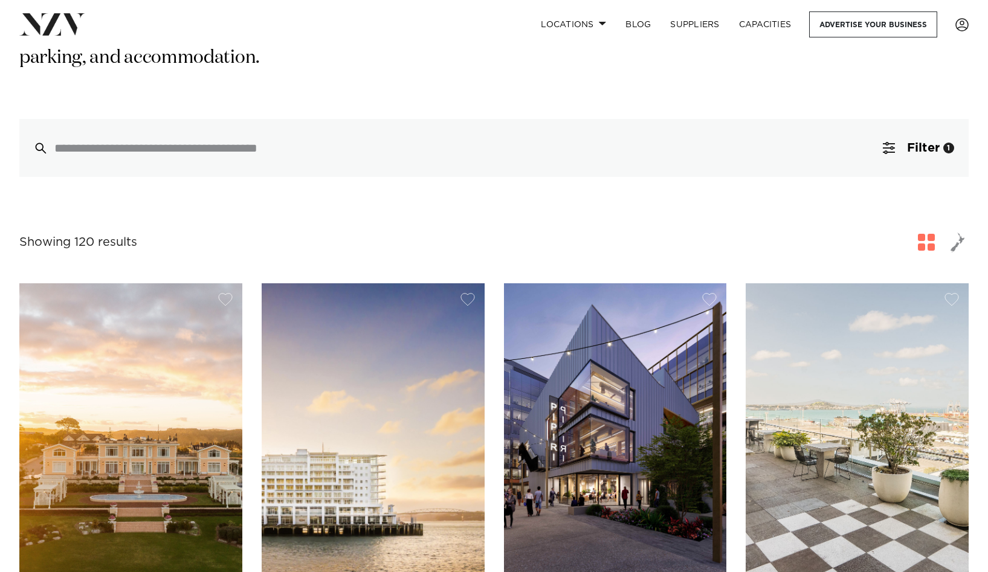
scroll to position [122, 0]
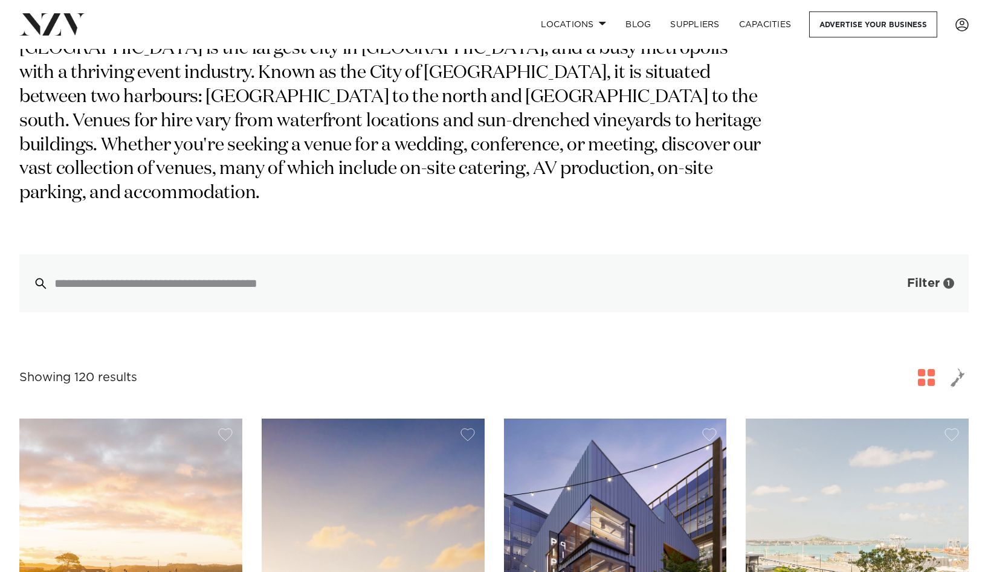
click at [918, 277] on span "Filter" at bounding box center [923, 283] width 33 height 12
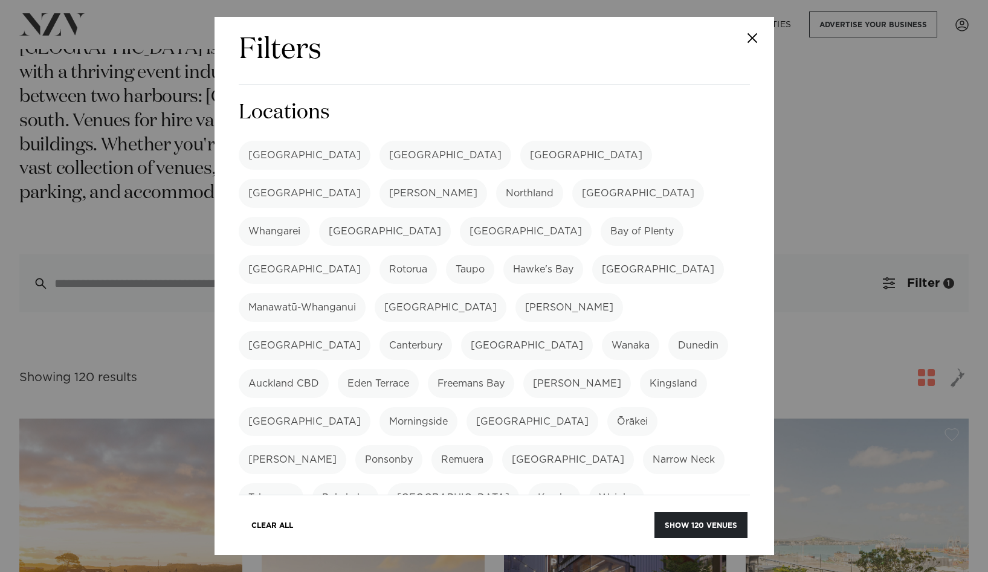
click at [451, 217] on label "[GEOGRAPHIC_DATA]" at bounding box center [385, 231] width 132 height 29
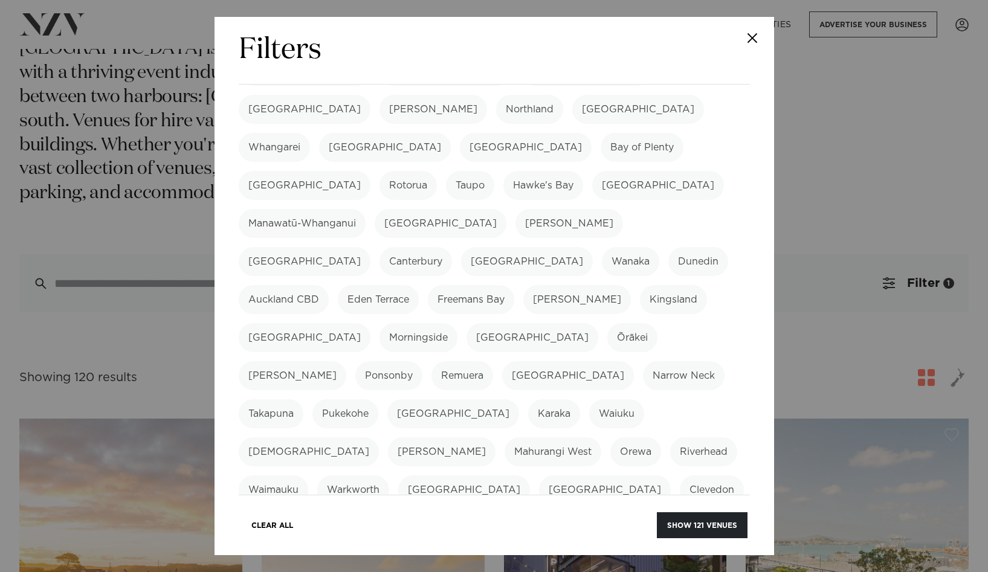
scroll to position [85, 0]
click at [329, 284] on label "Auckland CBD" at bounding box center [284, 298] width 90 height 29
click at [419, 284] on label "Eden Terrace" at bounding box center [378, 298] width 81 height 29
click at [514, 284] on label "Freemans Bay" at bounding box center [471, 298] width 86 height 29
click at [631, 284] on label "Grey Lynn" at bounding box center [577, 298] width 108 height 29
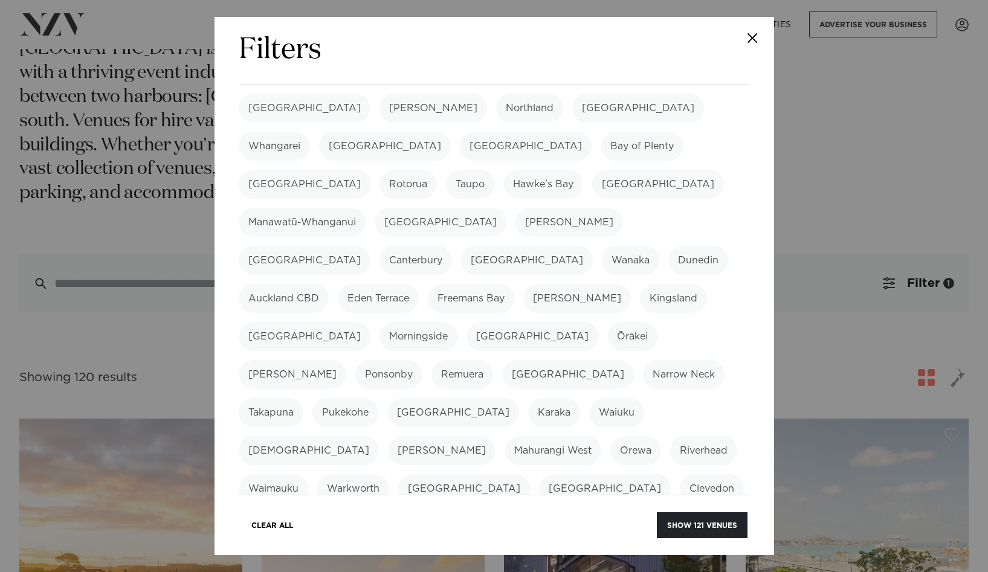
click at [640, 284] on label "Kingsland" at bounding box center [673, 298] width 67 height 29
click at [365, 322] on label "Mission Bay" at bounding box center [305, 336] width 132 height 29
click at [437, 322] on label "Morningside" at bounding box center [419, 336] width 78 height 29
click at [505, 322] on label "Mount Eden" at bounding box center [533, 336] width 132 height 29
click at [607, 322] on label "Ōrākei" at bounding box center [632, 336] width 50 height 29
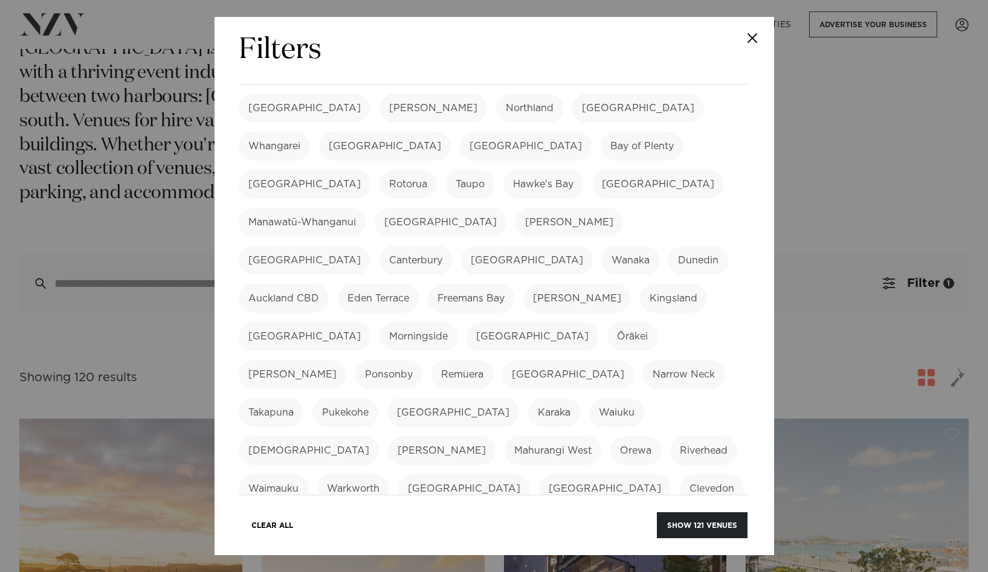
click at [346, 360] on label "Parnell" at bounding box center [293, 374] width 108 height 29
click at [355, 360] on label "Ponsonby" at bounding box center [388, 374] width 67 height 29
click at [432, 360] on label "Remuera" at bounding box center [463, 374] width 62 height 29
click at [502, 360] on label "Albany" at bounding box center [568, 374] width 132 height 29
drag, startPoint x: 490, startPoint y: 291, endPoint x: 507, endPoint y: 291, distance: 16.9
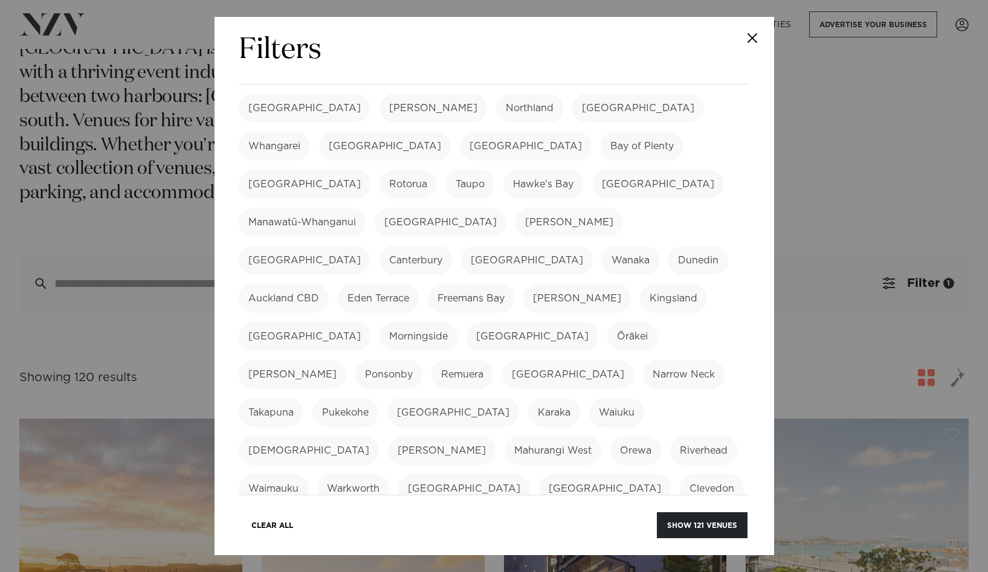
click at [643, 360] on label "Narrow Neck" at bounding box center [684, 374] width 82 height 29
click at [303, 398] on label "Takapuna" at bounding box center [271, 412] width 65 height 29
click at [378, 398] on label "Pukekohe" at bounding box center [345, 412] width 66 height 29
click at [519, 398] on label "Bombay" at bounding box center [453, 412] width 132 height 29
click at [528, 398] on label "Karaka" at bounding box center [554, 412] width 52 height 29
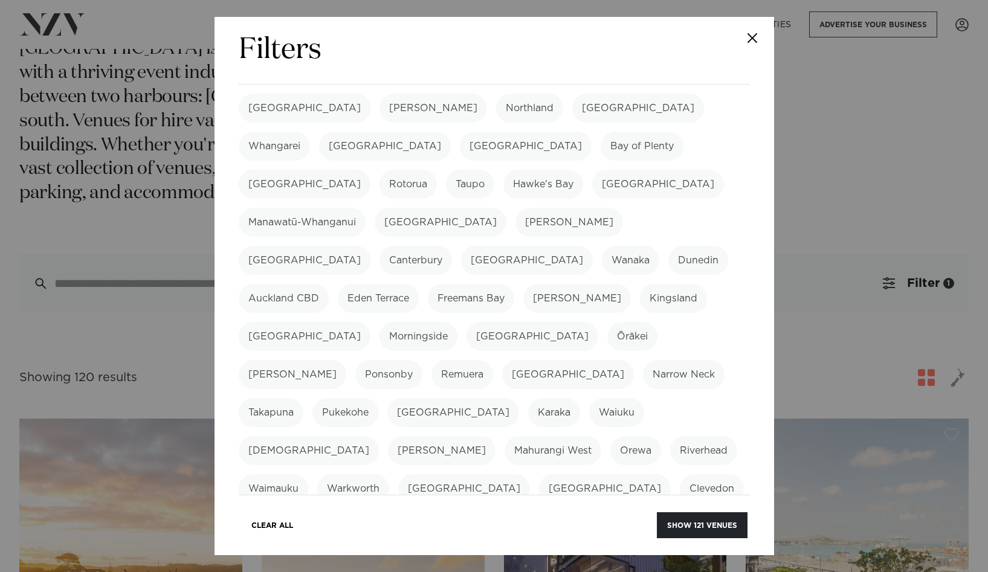
click at [589, 398] on label "Waiuku" at bounding box center [616, 412] width 55 height 29
click at [379, 436] on label "Kumeū" at bounding box center [309, 450] width 140 height 29
click at [451, 436] on label "Leigh" at bounding box center [442, 450] width 108 height 29
click at [505, 436] on label "Mahurangi West" at bounding box center [553, 450] width 97 height 29
click at [610, 436] on label "Orewa" at bounding box center [635, 450] width 51 height 29
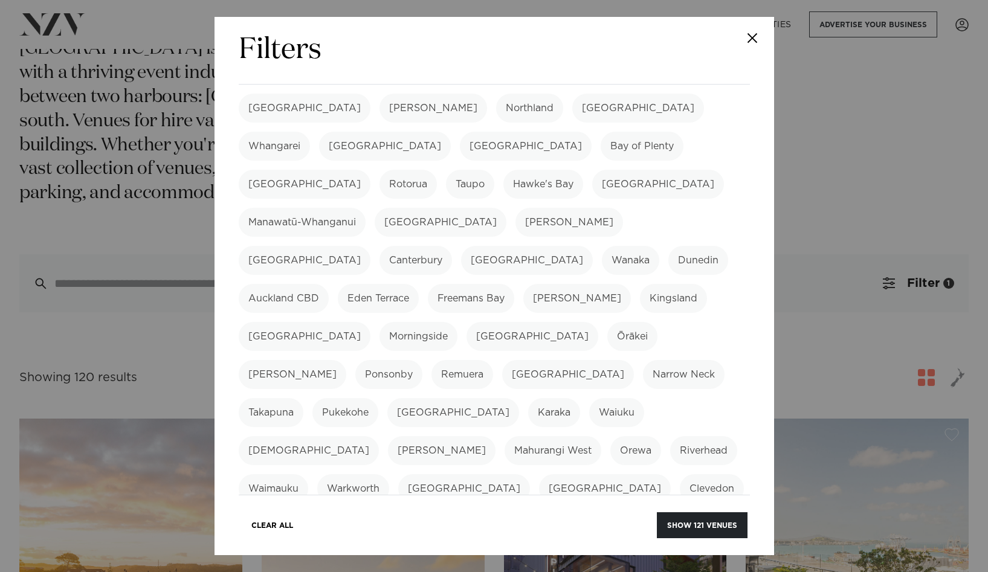
click at [673, 436] on label "Riverhead" at bounding box center [703, 450] width 67 height 29
click at [296, 474] on label "Waimauku" at bounding box center [274, 488] width 70 height 29
click at [358, 474] on label "Warkworth" at bounding box center [353, 488] width 72 height 29
click at [680, 474] on label "Clevedon" at bounding box center [712, 488] width 64 height 29
click at [293, 513] on label "Howick" at bounding box center [266, 527] width 54 height 29
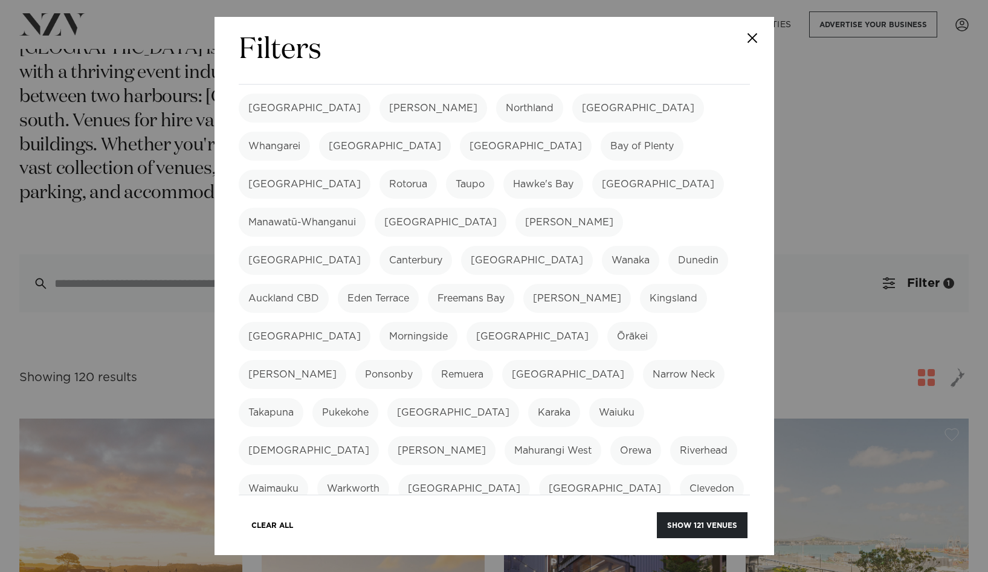
click at [372, 513] on label "Whitford" at bounding box center [426, 527] width 108 height 29
click at [488, 513] on label "Swanson" at bounding box center [542, 527] width 108 height 29
click at [605, 513] on label "Waitākere" at bounding box center [638, 527] width 66 height 29
click at [546, 474] on label "Bucklands Beach" at bounding box center [605, 488] width 132 height 29
click at [302, 513] on label "Māngere" at bounding box center [332, 527] width 60 height 29
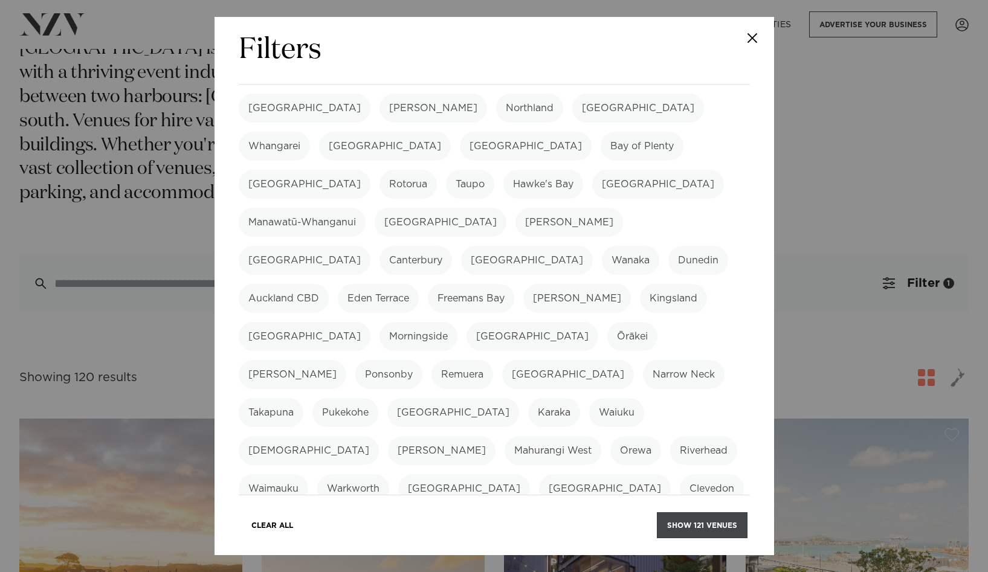
click at [684, 532] on button "Show 121 venues" at bounding box center [702, 526] width 91 height 26
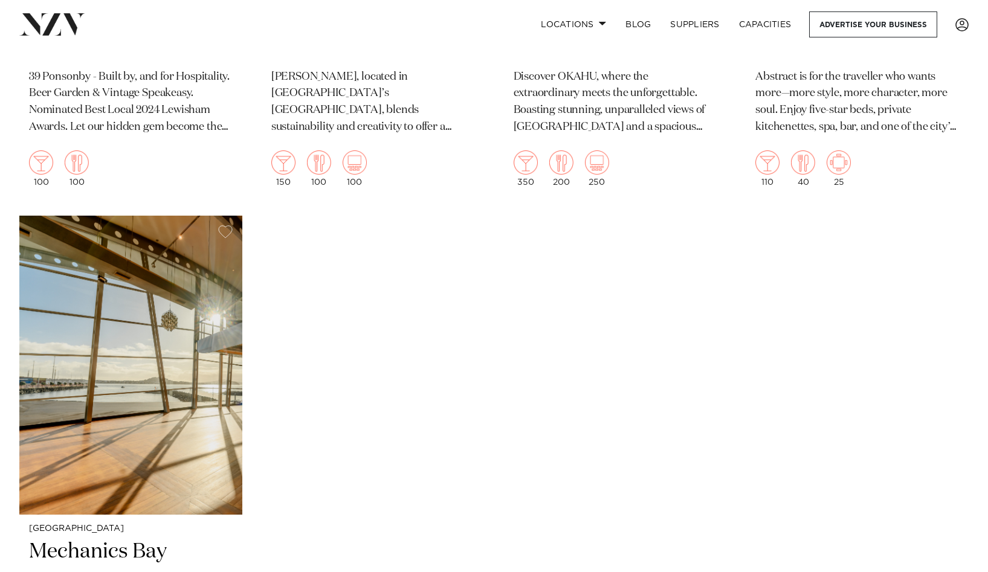
scroll to position [17358, 0]
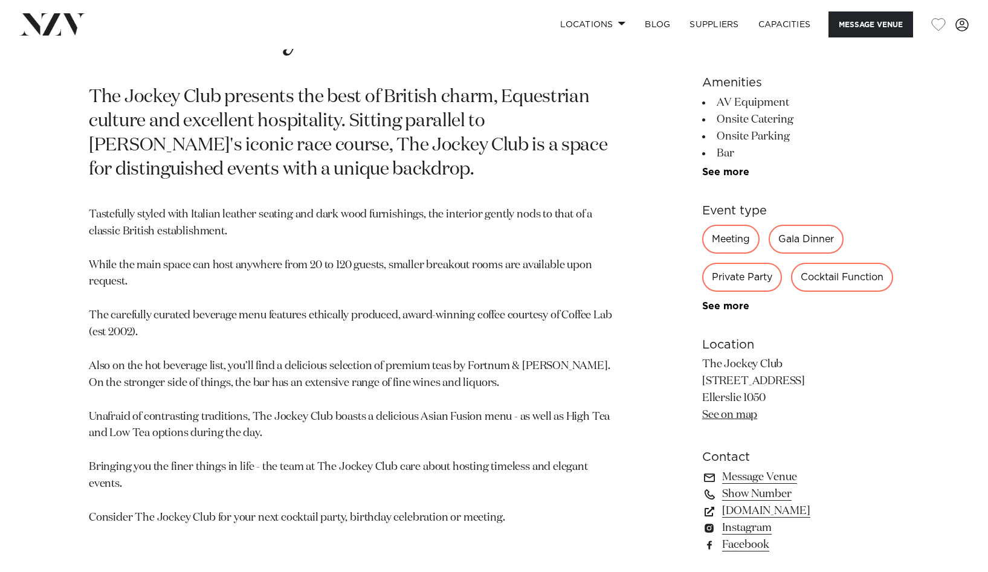
scroll to position [572, 0]
click at [739, 516] on link "www.thejockeyclubnz.com" at bounding box center [800, 510] width 197 height 17
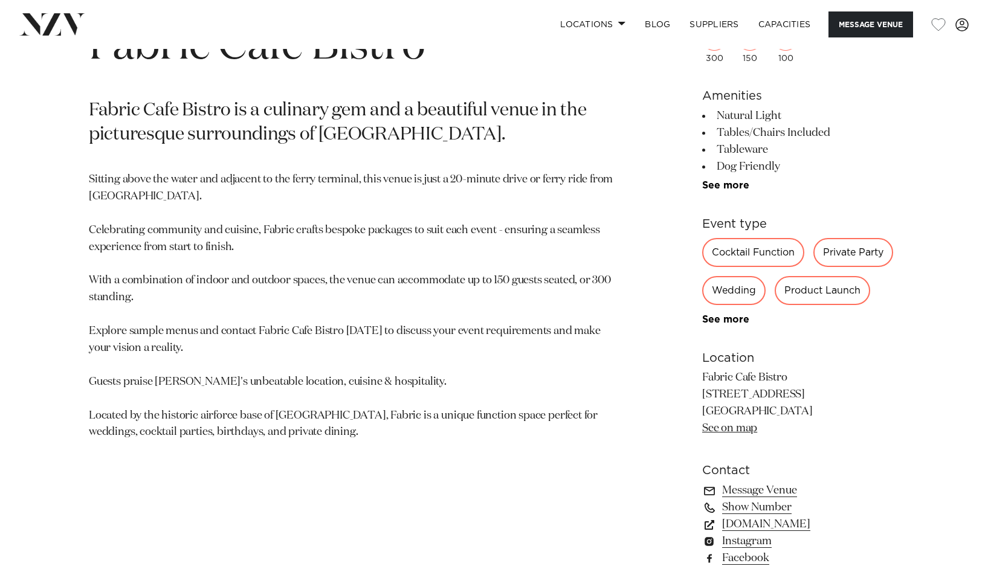
scroll to position [557, 0]
click at [805, 528] on link "www.fabriccafebistro.co.nz" at bounding box center [800, 525] width 197 height 17
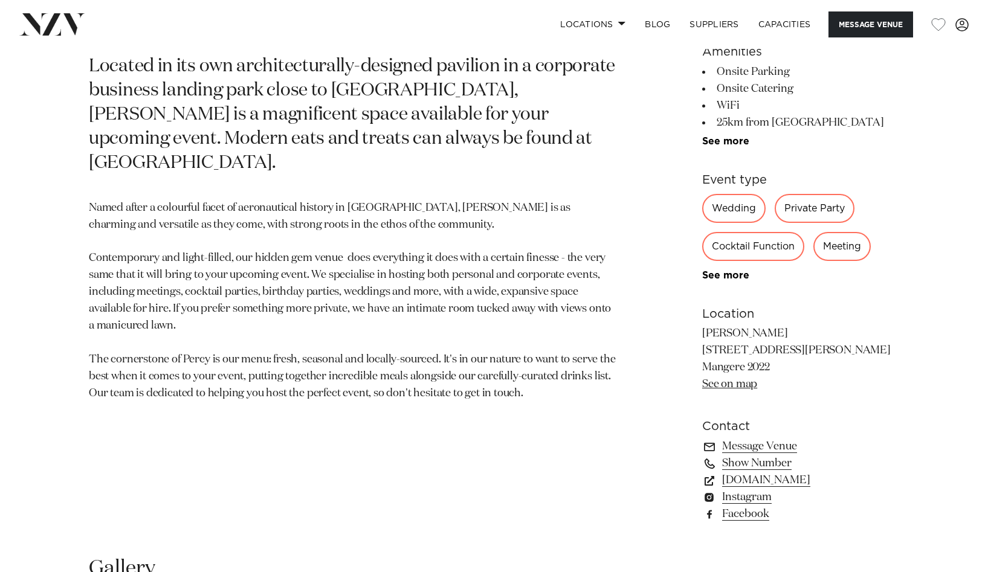
scroll to position [597, 0]
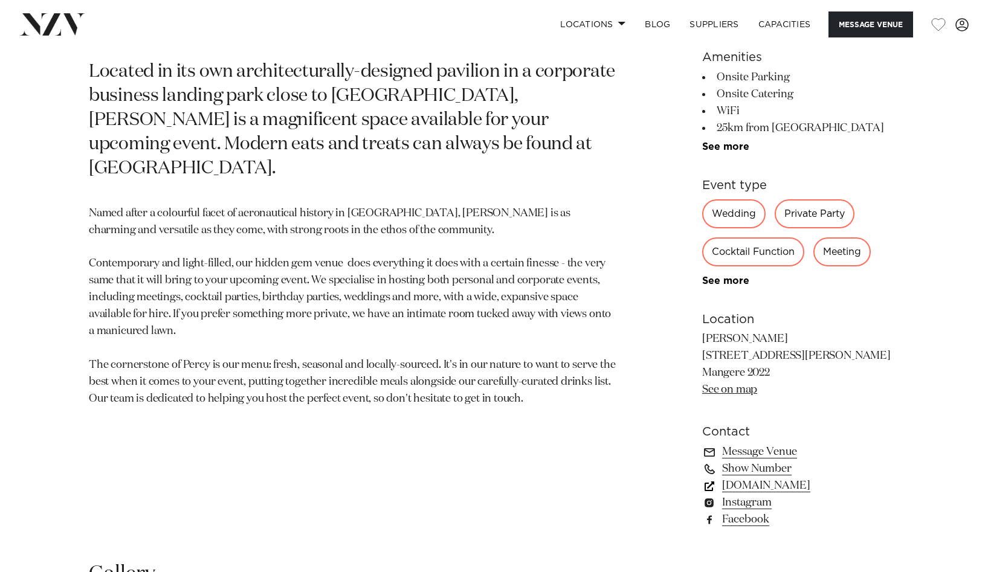
click at [759, 490] on link "[DOMAIN_NAME]" at bounding box center [800, 485] width 197 height 17
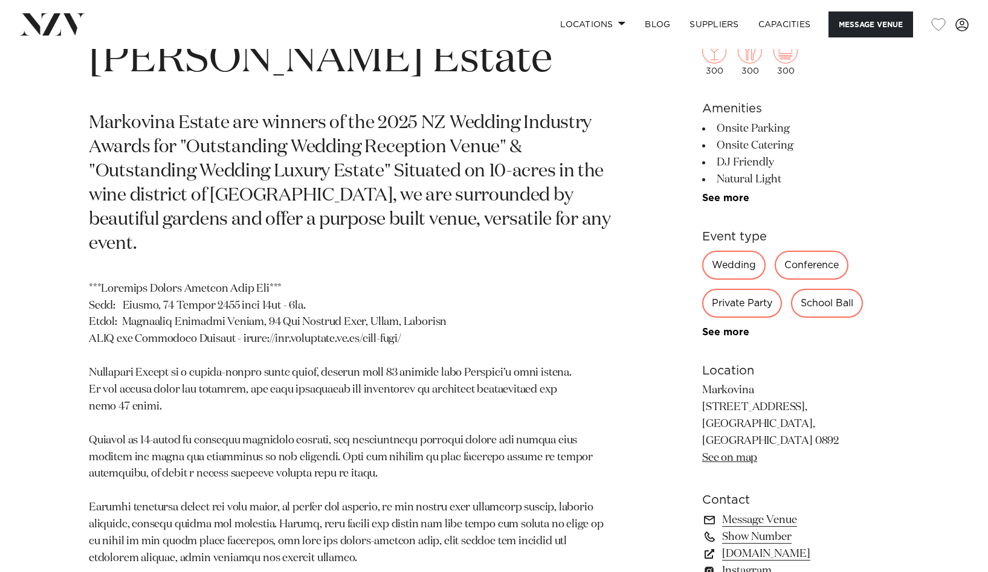
scroll to position [546, 0]
click at [734, 545] on link "[DOMAIN_NAME]" at bounding box center [800, 553] width 197 height 17
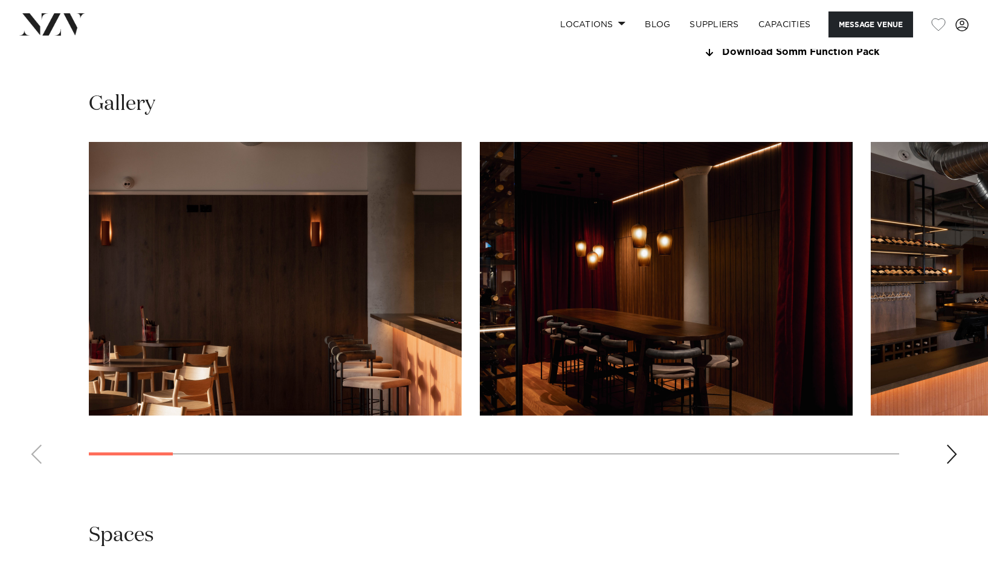
scroll to position [1142, 0]
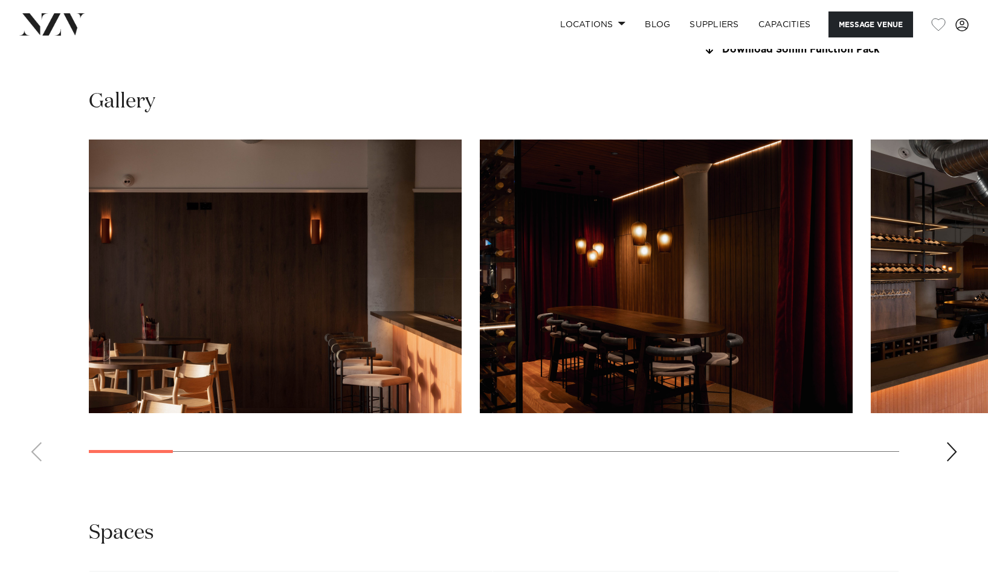
click at [943, 448] on swiper-container at bounding box center [494, 306] width 988 height 332
click at [951, 448] on div "Next slide" at bounding box center [952, 451] width 12 height 19
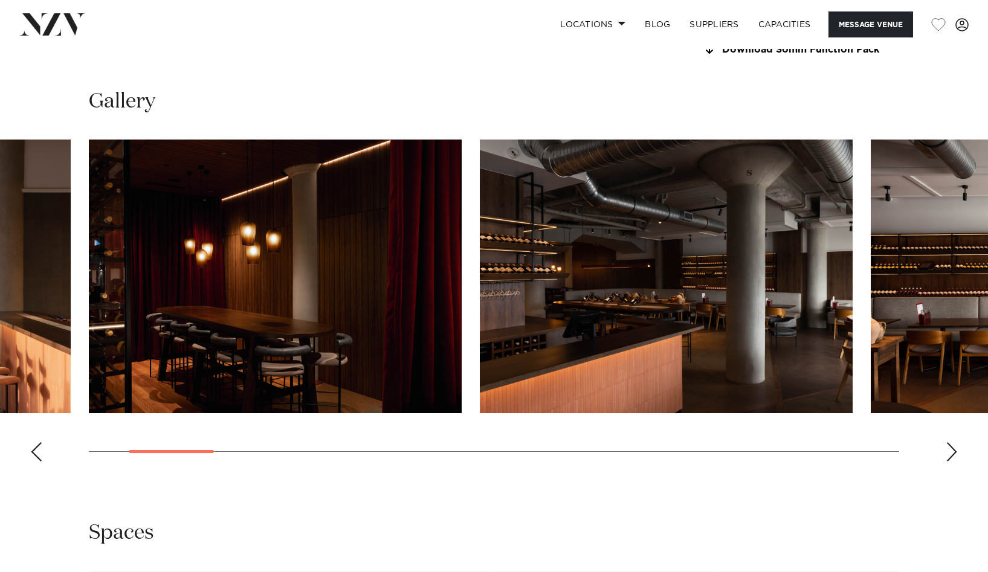
click at [951, 448] on div "Next slide" at bounding box center [952, 451] width 12 height 19
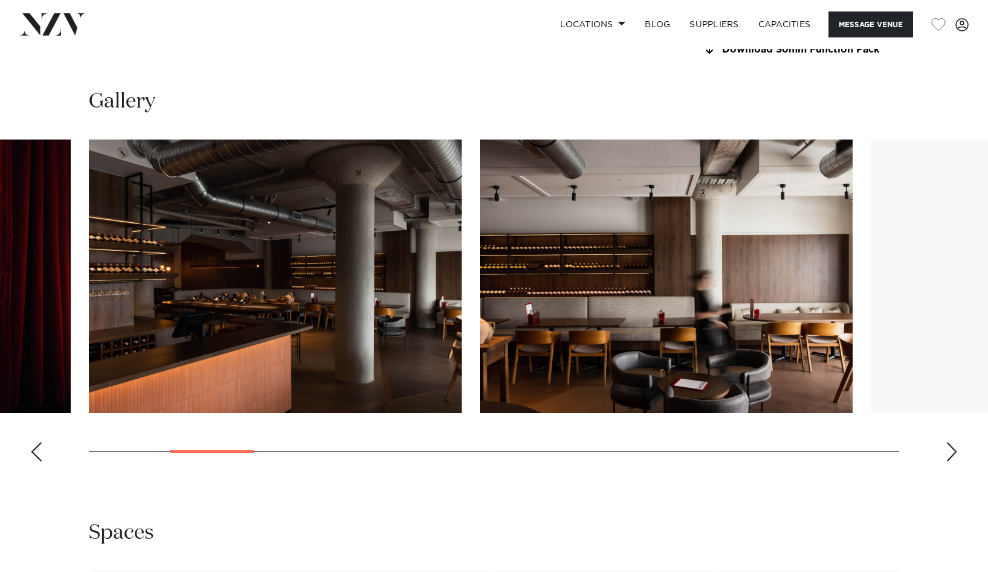
click at [951, 448] on div "Next slide" at bounding box center [952, 451] width 12 height 19
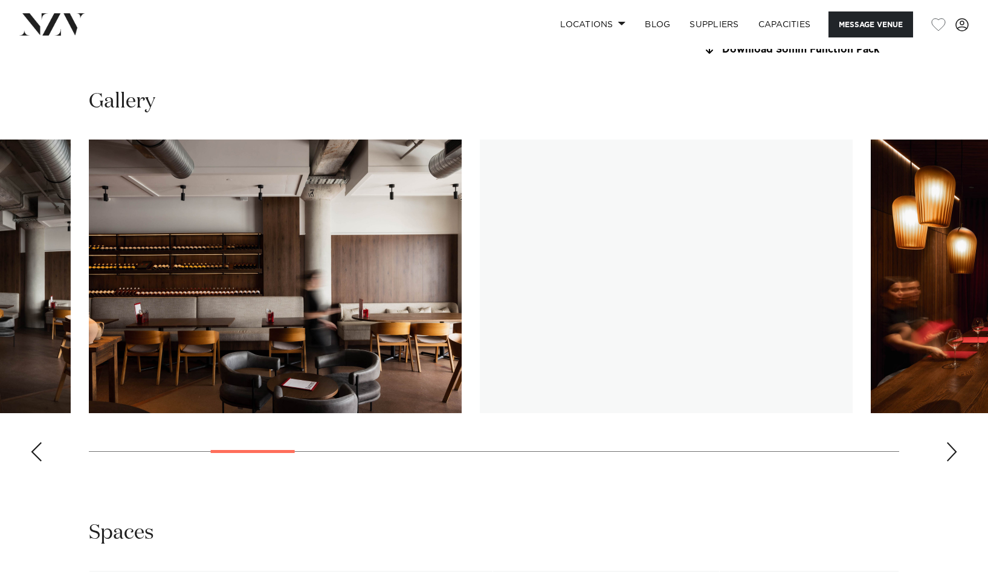
click at [951, 448] on div "Next slide" at bounding box center [952, 451] width 12 height 19
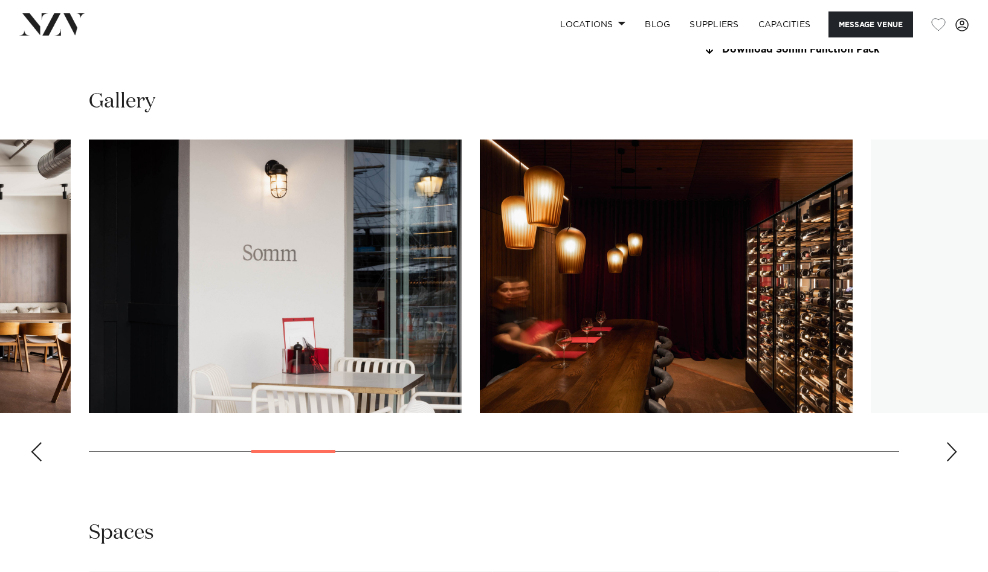
click at [951, 448] on div "Next slide" at bounding box center [952, 451] width 12 height 19
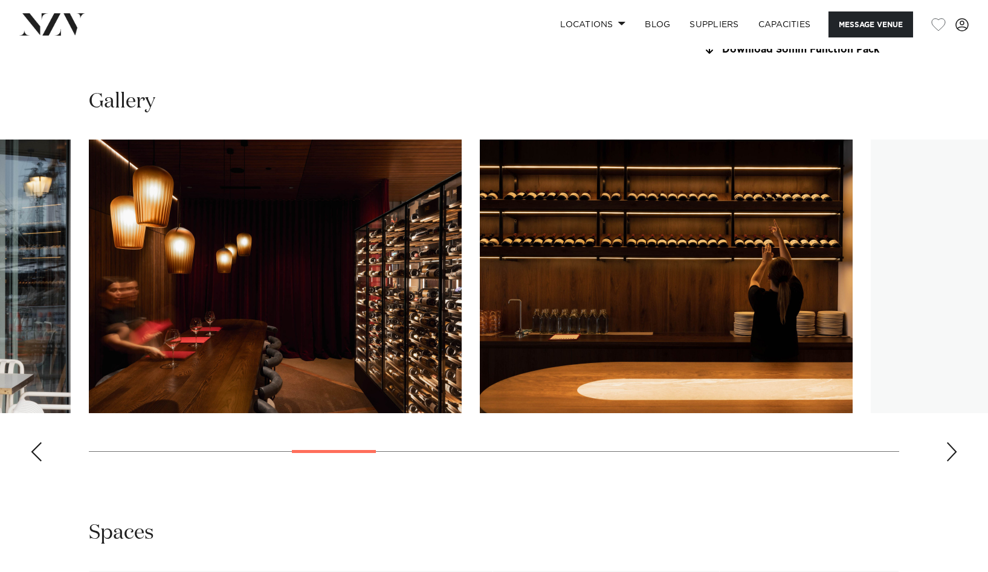
click at [951, 448] on div "Next slide" at bounding box center [952, 451] width 12 height 19
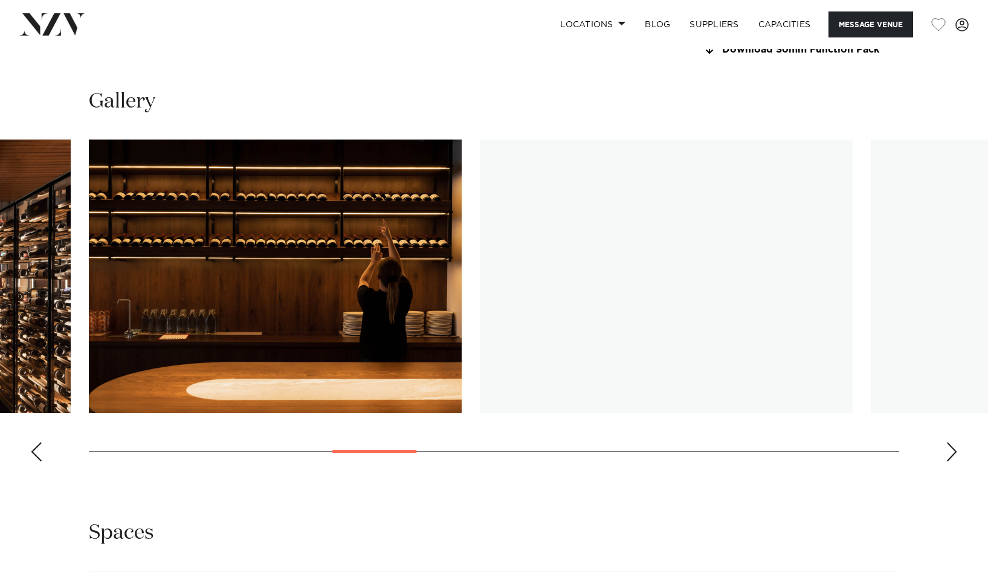
click at [951, 448] on div "Next slide" at bounding box center [952, 451] width 12 height 19
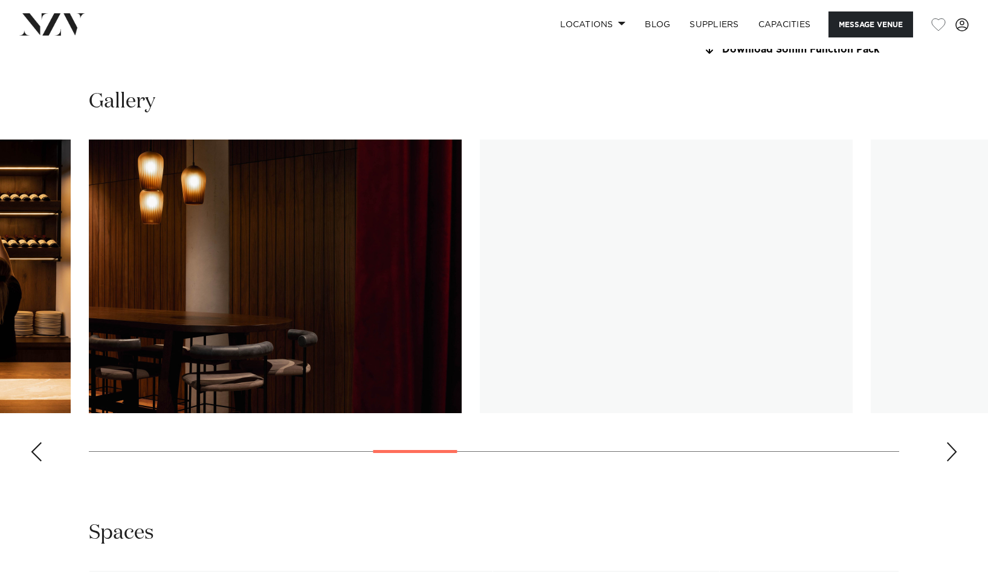
click at [951, 448] on div "Next slide" at bounding box center [952, 451] width 12 height 19
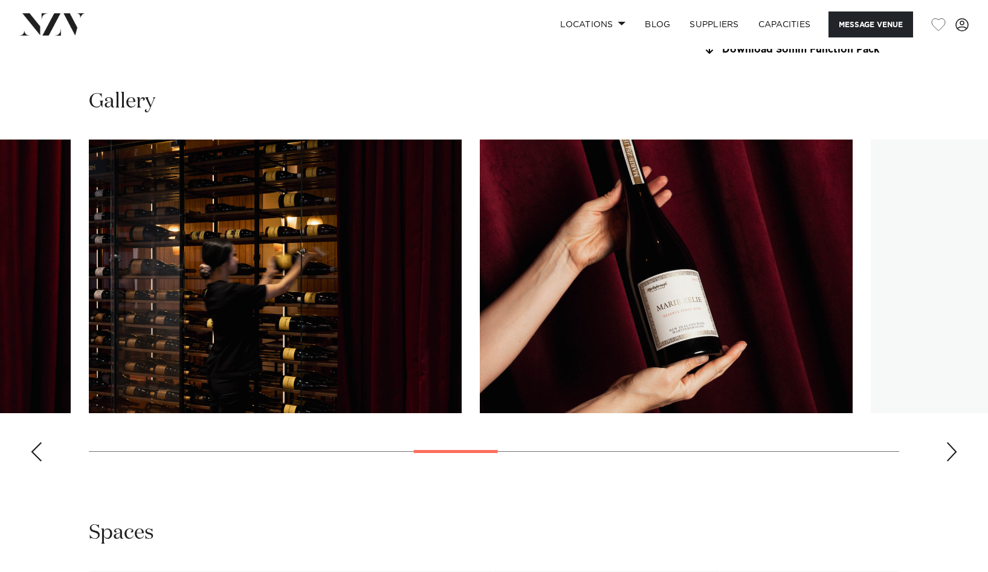
click at [951, 448] on div "Next slide" at bounding box center [952, 451] width 12 height 19
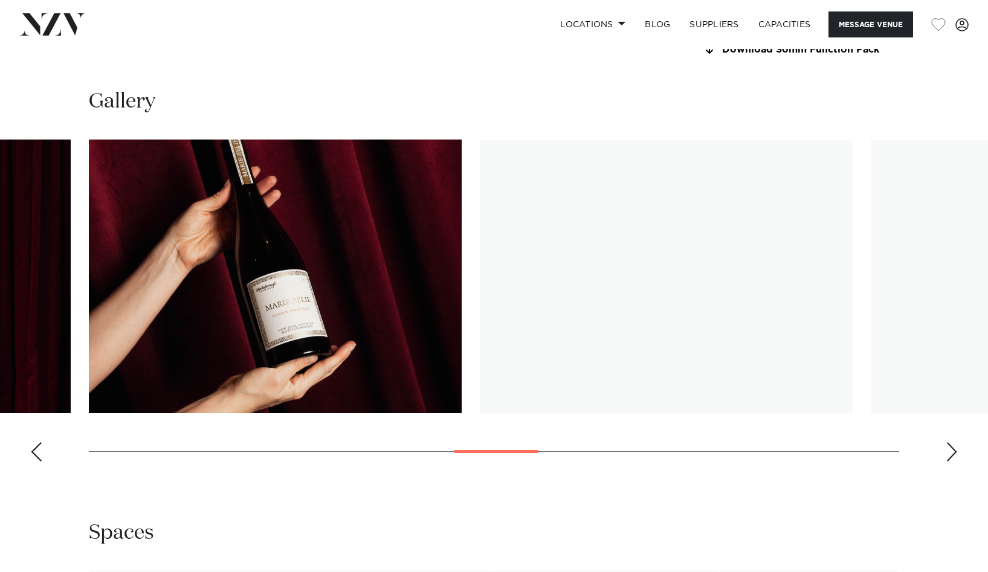
click at [951, 448] on div "Next slide" at bounding box center [952, 451] width 12 height 19
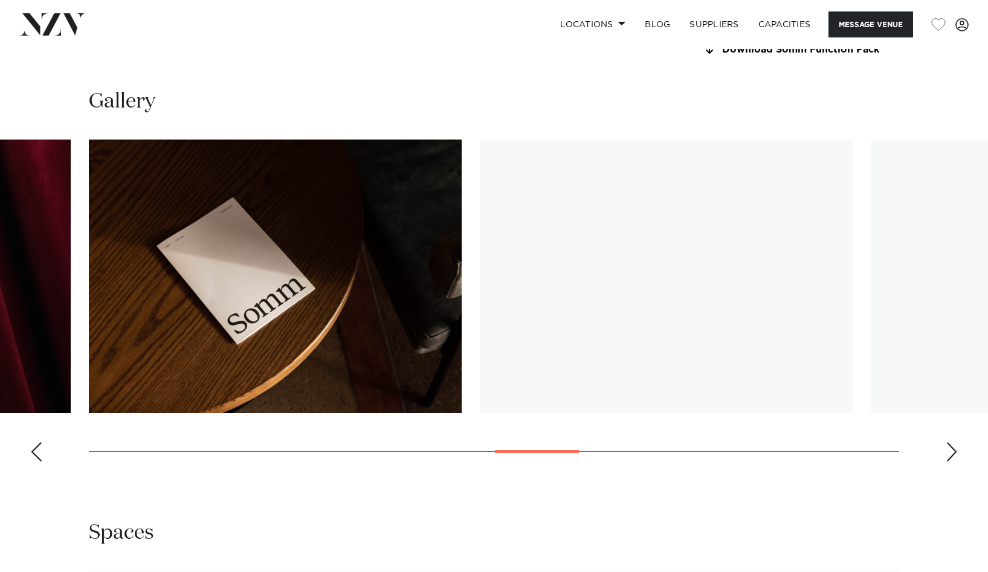
click at [951, 448] on div "Next slide" at bounding box center [952, 451] width 12 height 19
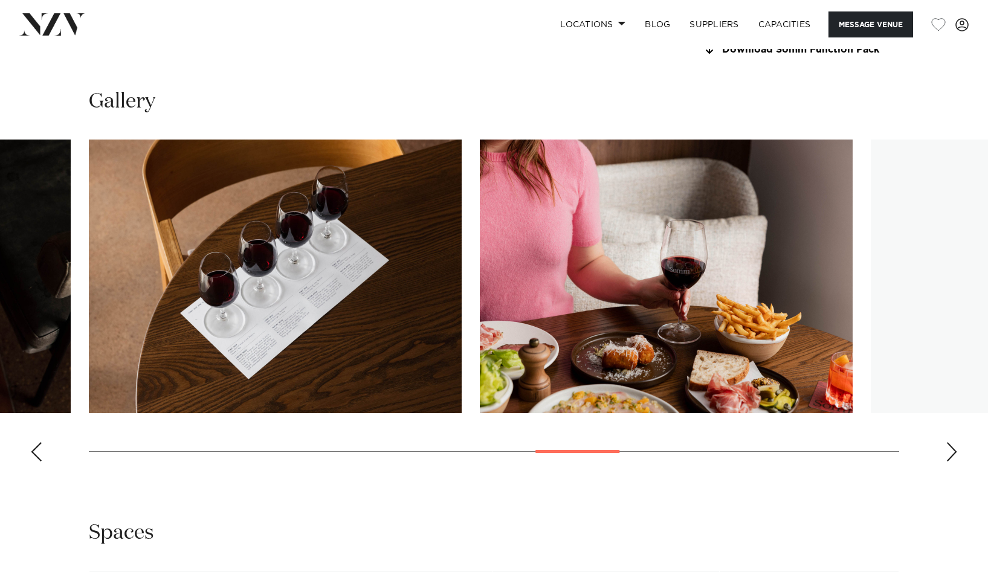
click at [951, 448] on div "Next slide" at bounding box center [952, 451] width 12 height 19
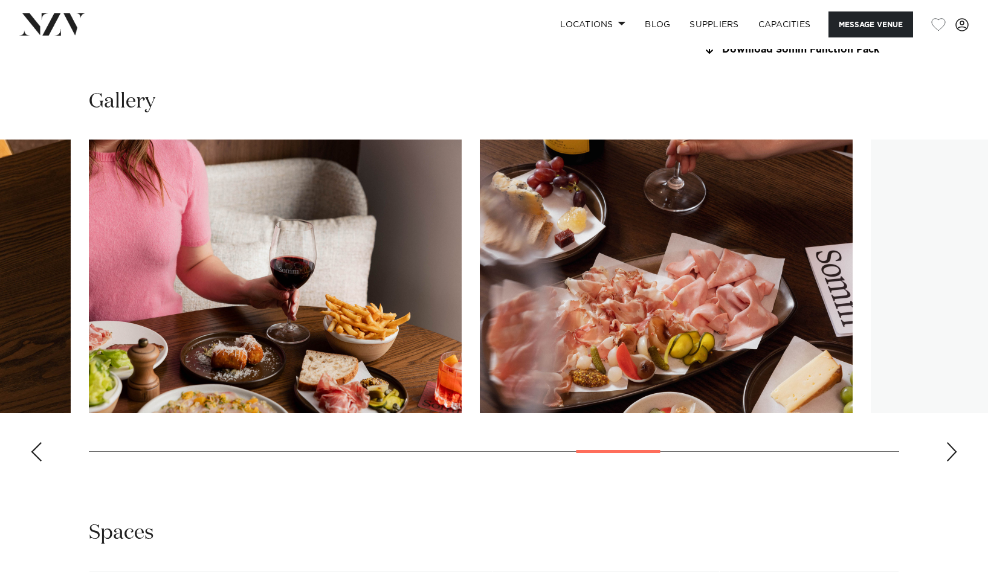
click at [951, 448] on div "Next slide" at bounding box center [952, 451] width 12 height 19
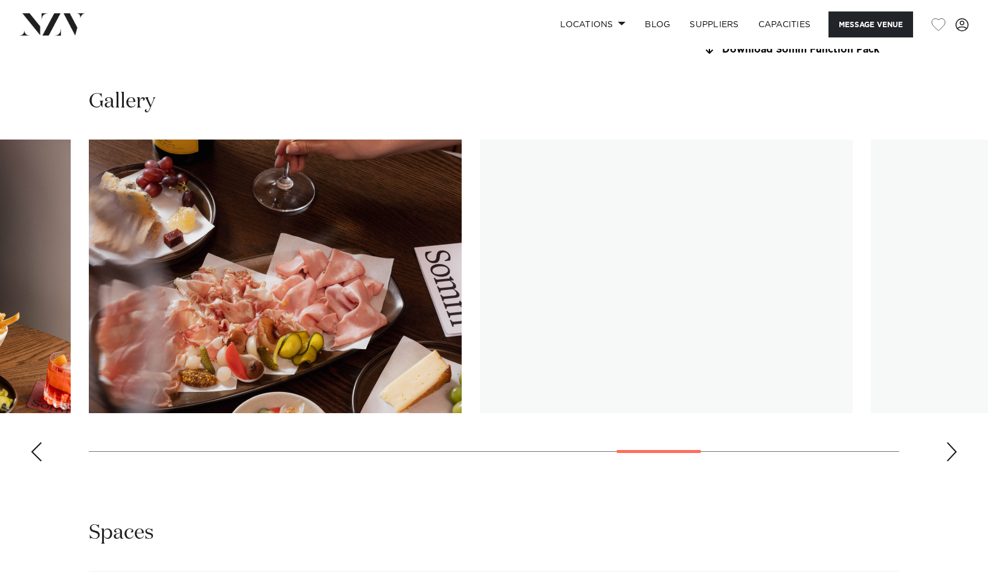
click at [951, 448] on div "Next slide" at bounding box center [952, 451] width 12 height 19
